Goal: Entertainment & Leisure: Consume media (video, audio)

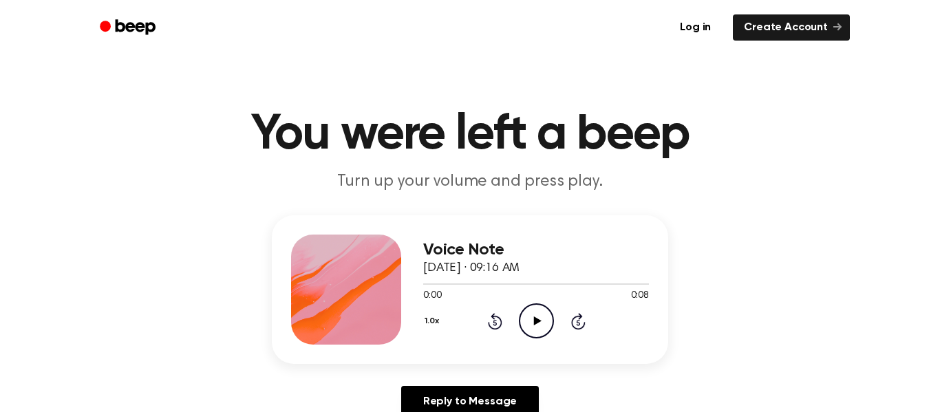
click at [529, 321] on icon "Play Audio" at bounding box center [536, 321] width 35 height 35
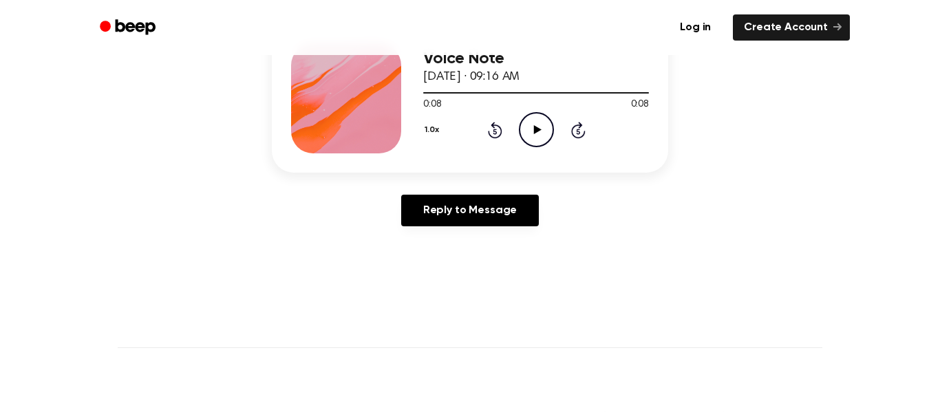
scroll to position [201, 0]
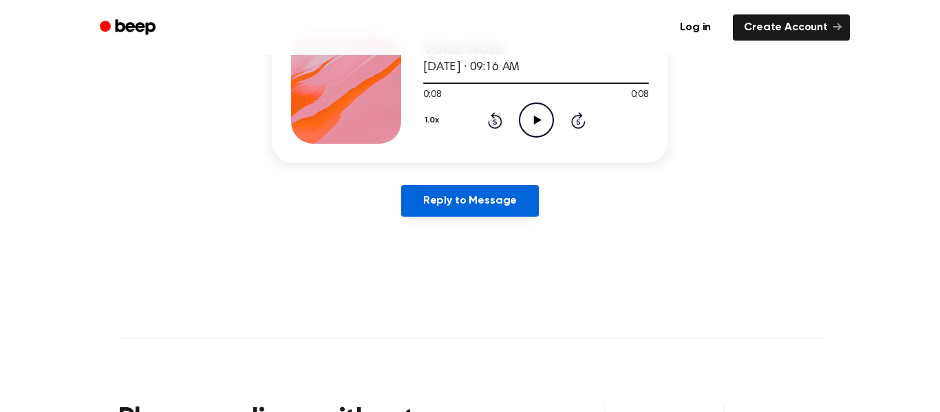
click at [502, 202] on link "Reply to Message" at bounding box center [470, 201] width 138 height 32
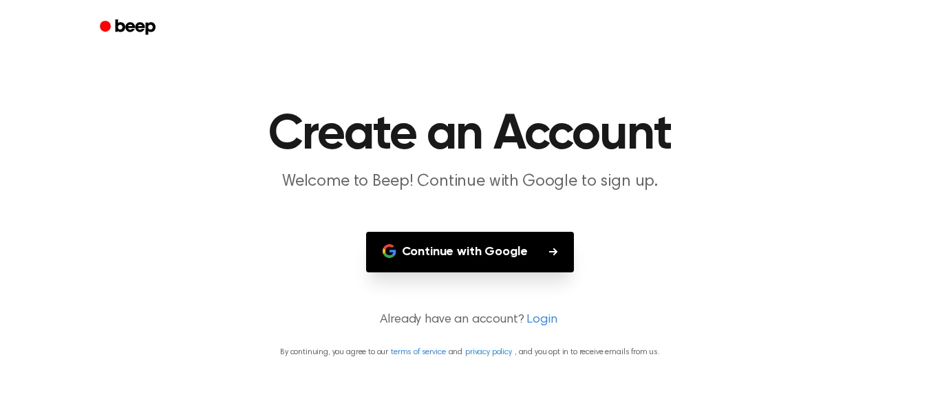
click at [513, 255] on button "Continue with Google" at bounding box center [470, 252] width 209 height 41
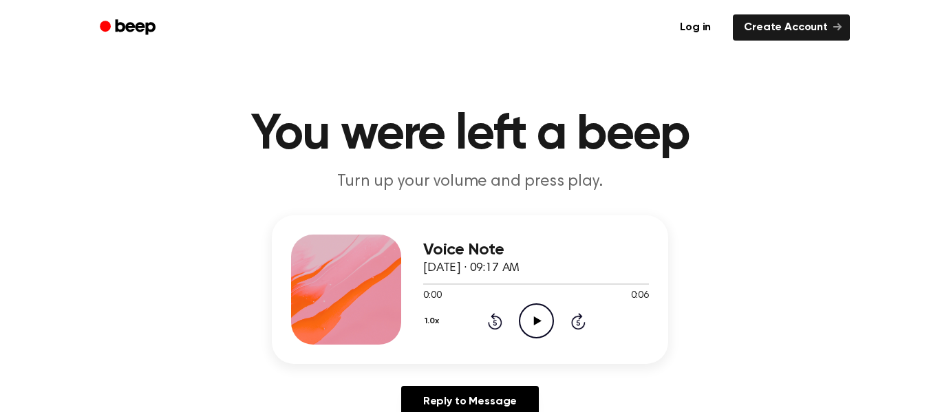
click at [540, 319] on icon "Play Audio" at bounding box center [536, 321] width 35 height 35
click at [528, 309] on icon "Play Audio" at bounding box center [536, 321] width 35 height 35
click at [525, 317] on icon "Play Audio" at bounding box center [536, 321] width 35 height 35
click at [520, 315] on circle at bounding box center [537, 321] width 34 height 34
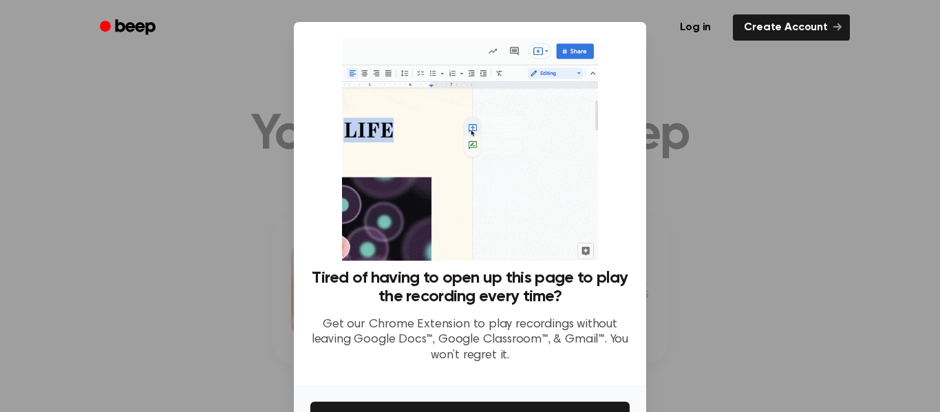
click at [765, 98] on div at bounding box center [470, 206] width 940 height 412
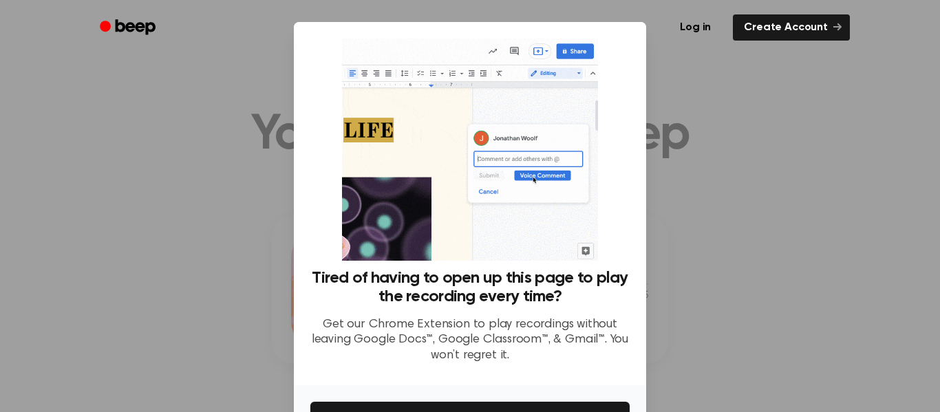
scroll to position [89, 0]
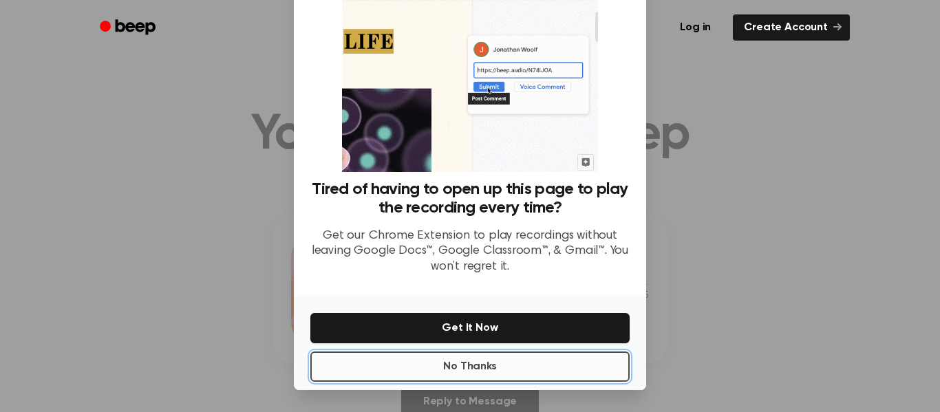
click at [469, 357] on button "No Thanks" at bounding box center [470, 367] width 319 height 30
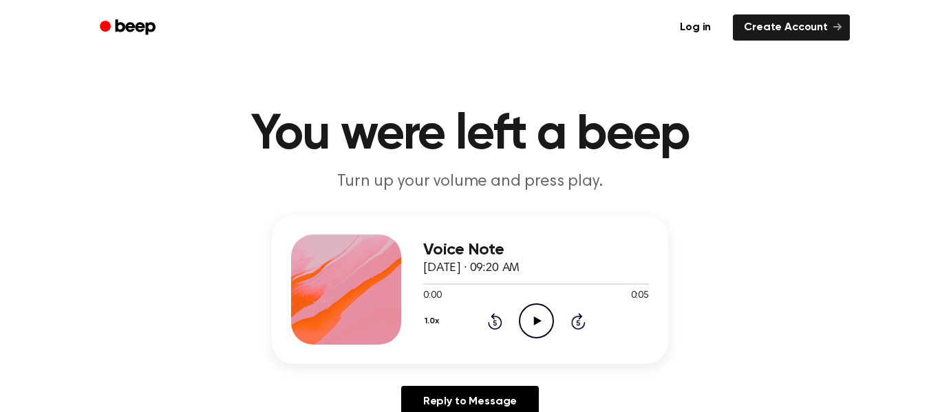
click at [534, 320] on icon "Play Audio" at bounding box center [536, 321] width 35 height 35
click at [536, 318] on icon at bounding box center [538, 321] width 8 height 9
click at [532, 324] on icon "Play Audio" at bounding box center [536, 321] width 35 height 35
click at [532, 326] on icon "Play Audio" at bounding box center [536, 321] width 35 height 35
click at [536, 328] on icon "Play Audio" at bounding box center [536, 321] width 35 height 35
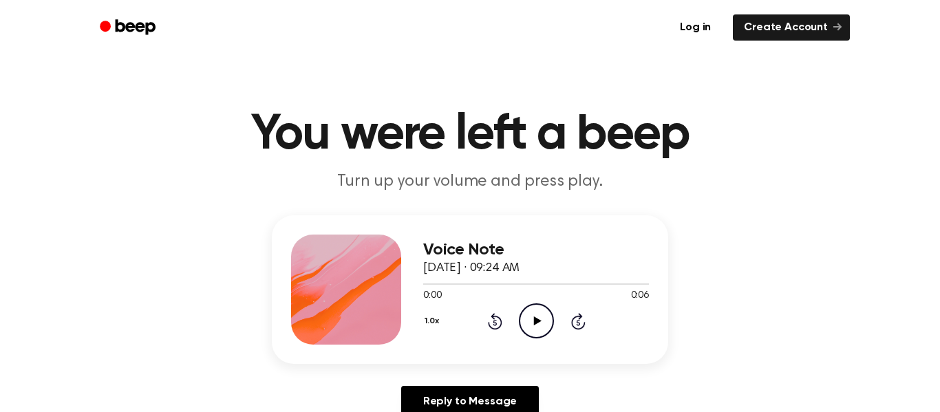
click at [527, 308] on icon "Play Audio" at bounding box center [536, 321] width 35 height 35
click at [534, 322] on icon at bounding box center [538, 321] width 8 height 9
